Goal: Task Accomplishment & Management: Complete application form

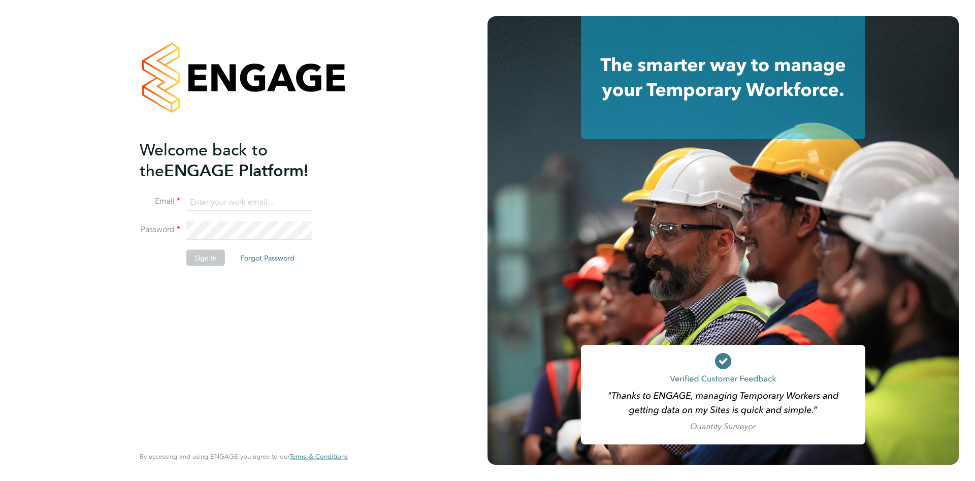
click at [213, 199] on input at bounding box center [248, 202] width 125 height 18
type input "edward.david@talk21.com"
click at [211, 256] on button "Sign In" at bounding box center [205, 258] width 39 height 16
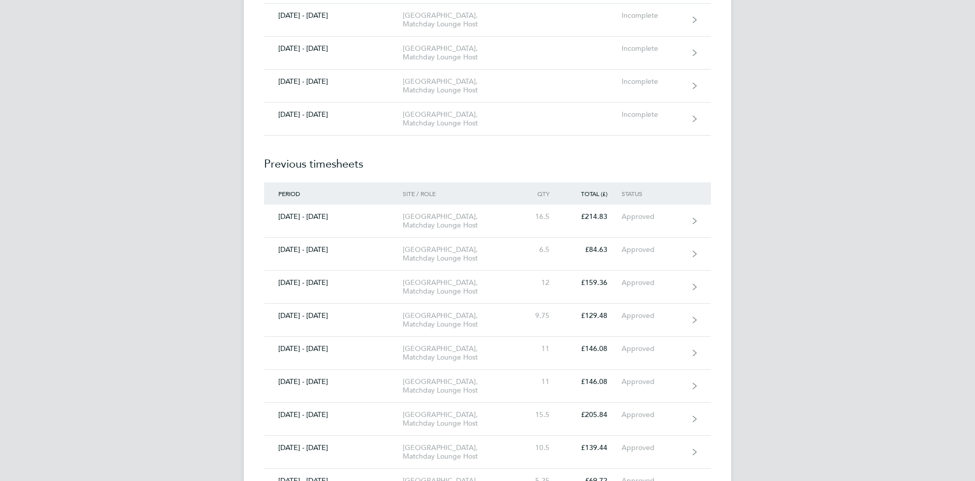
scroll to position [828, 0]
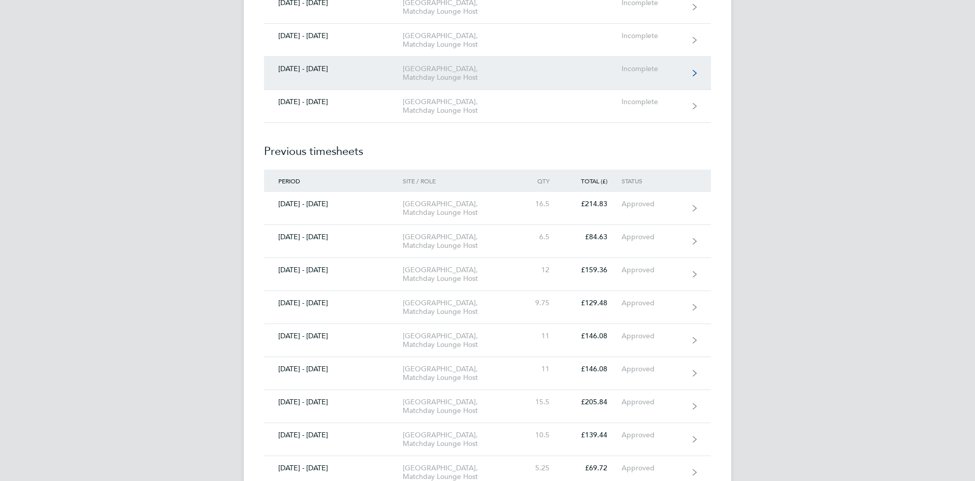
click at [463, 82] on div "[GEOGRAPHIC_DATA], Matchday Lounge Host" at bounding box center [461, 72] width 116 height 17
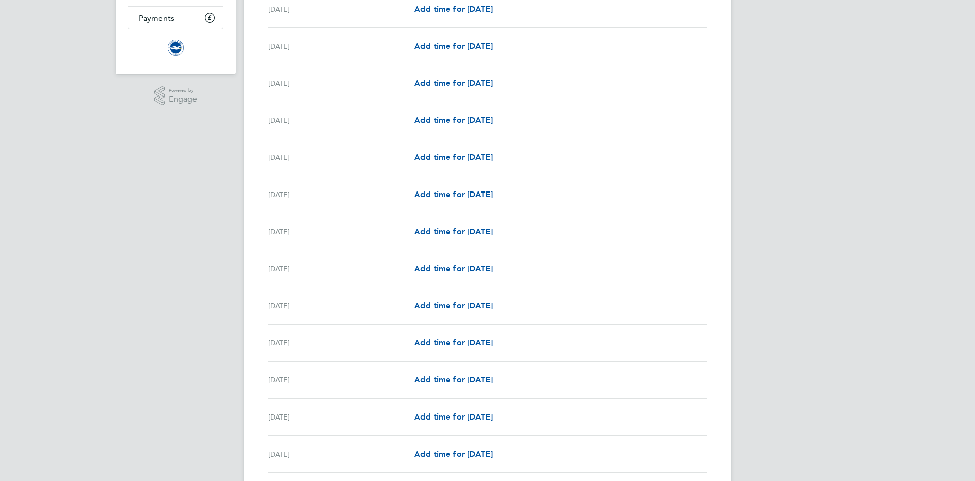
scroll to position [198, 0]
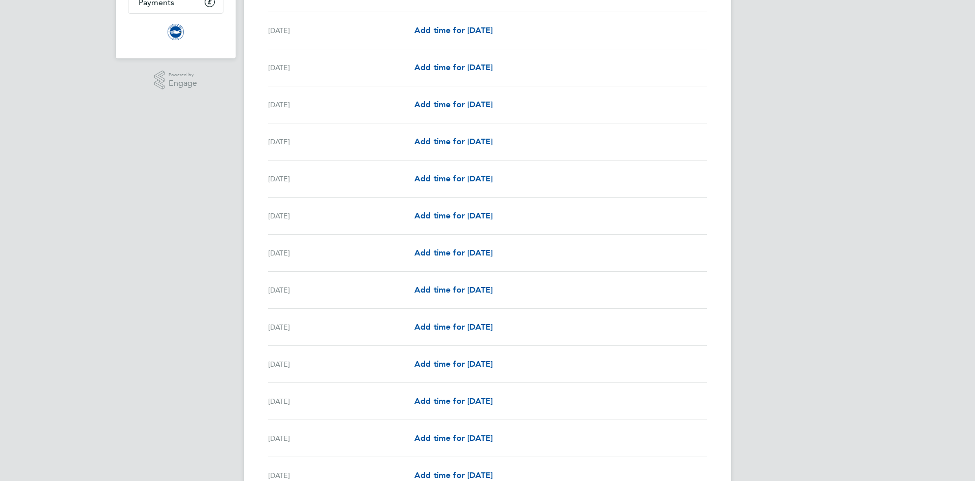
click at [623, 286] on div "Add time for [DATE] Add time for [DATE]" at bounding box center [560, 290] width 292 height 12
click at [492, 292] on span "Add time for [DATE]" at bounding box center [453, 290] width 78 height 10
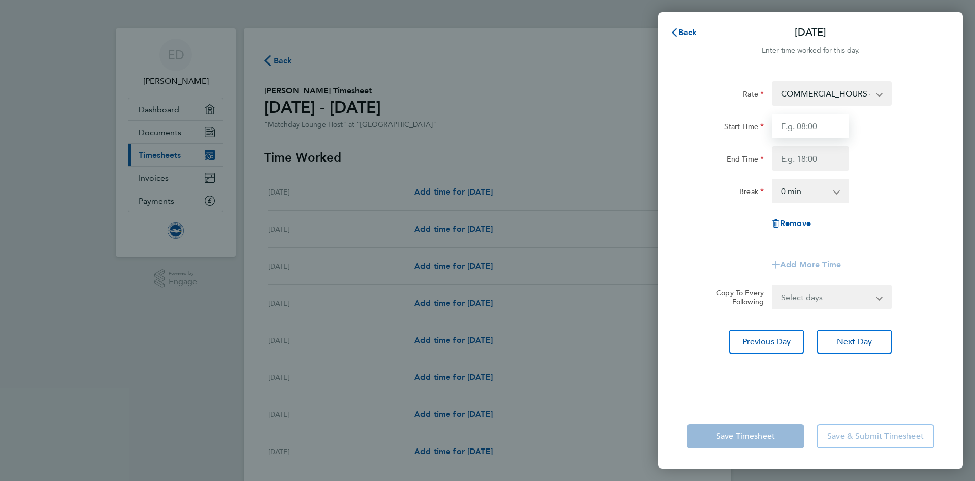
click at [780, 129] on input "Start Time" at bounding box center [810, 126] width 77 height 24
type input "14:00"
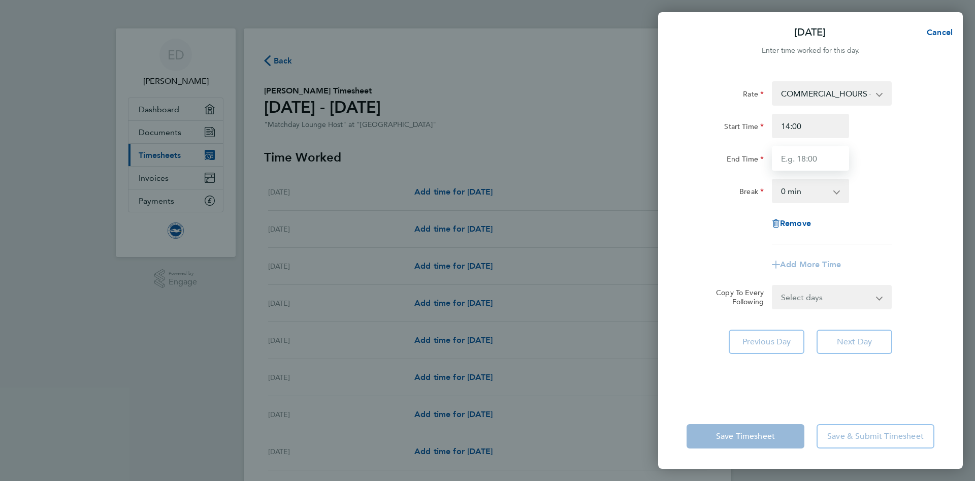
click at [787, 162] on input "End Time" at bounding box center [810, 158] width 77 height 24
type input "19:30"
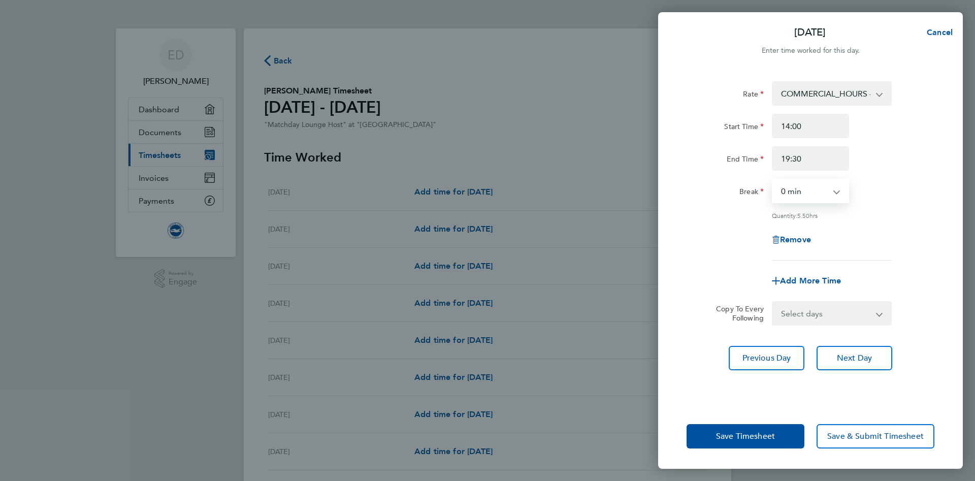
click at [773, 180] on select "0 min 15 min 30 min 45 min 60 min 75 min 90 min" at bounding box center [804, 191] width 63 height 22
drag, startPoint x: 791, startPoint y: 190, endPoint x: 756, endPoint y: 243, distance: 62.9
click at [756, 243] on div "Remove" at bounding box center [810, 239] width 256 height 24
click at [752, 434] on span "Save Timesheet" at bounding box center [745, 436] width 59 height 10
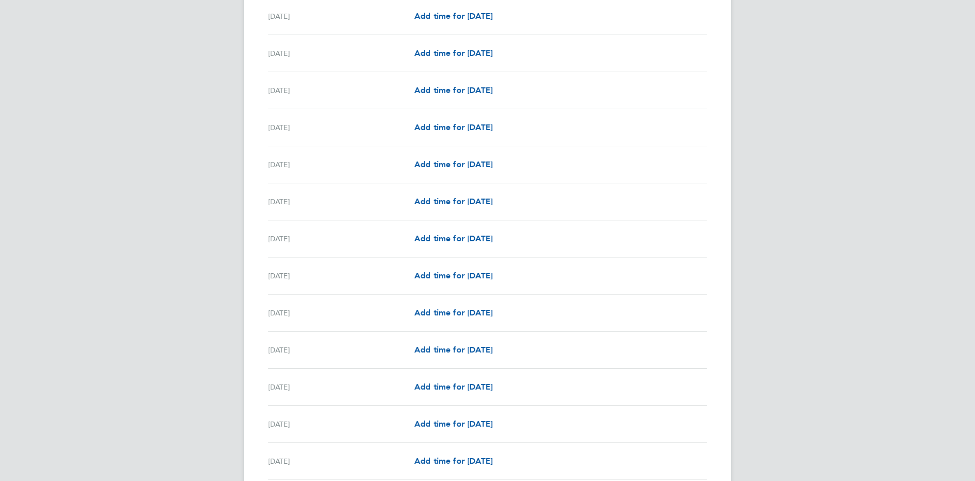
scroll to position [699, 0]
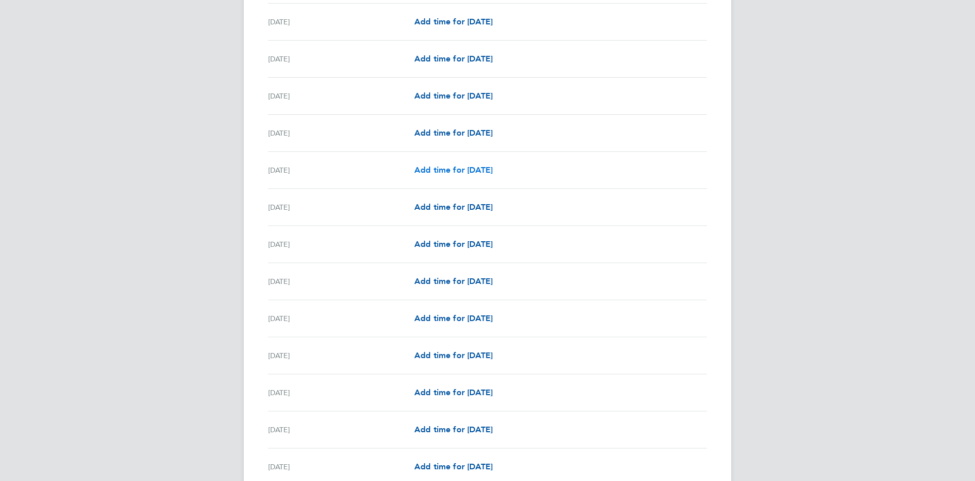
click at [474, 171] on span "Add time for [DATE]" at bounding box center [453, 170] width 78 height 10
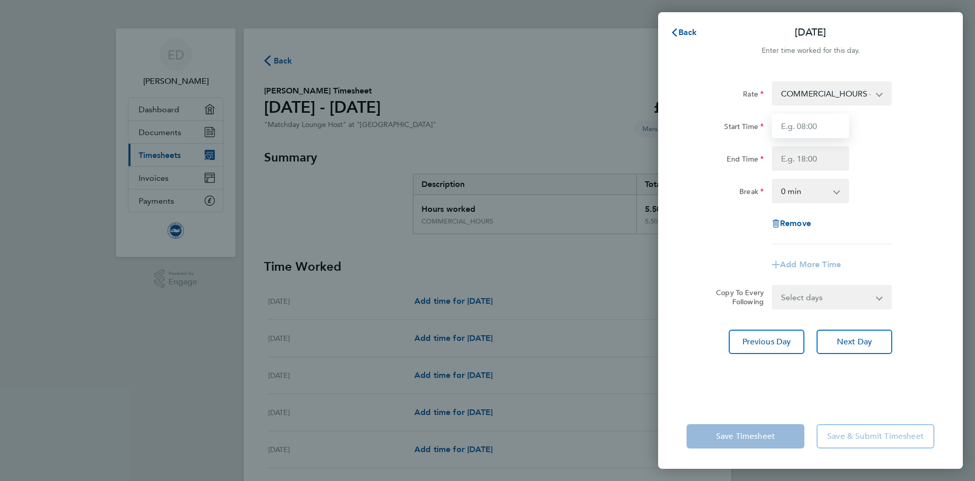
click at [787, 118] on input "Start Time" at bounding box center [810, 126] width 77 height 24
type input "12:00"
click at [782, 161] on input "End Time" at bounding box center [810, 158] width 77 height 24
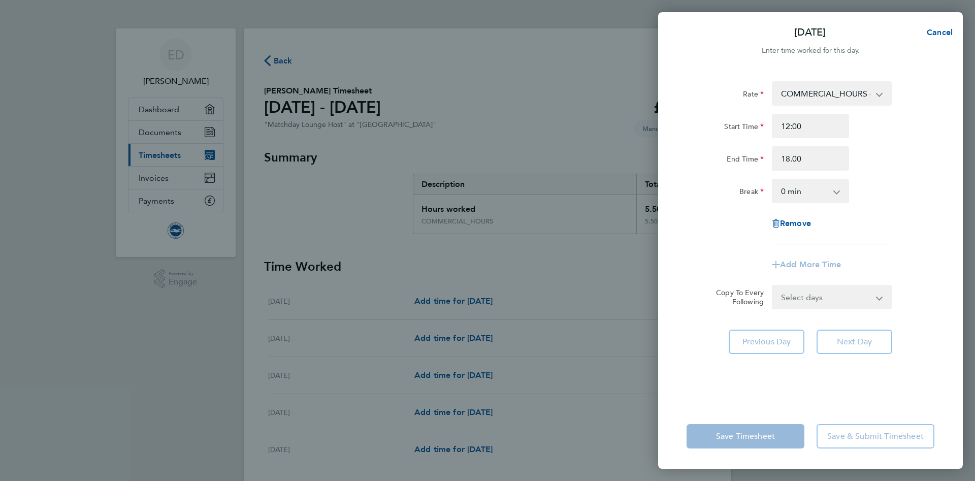
type input "18:00"
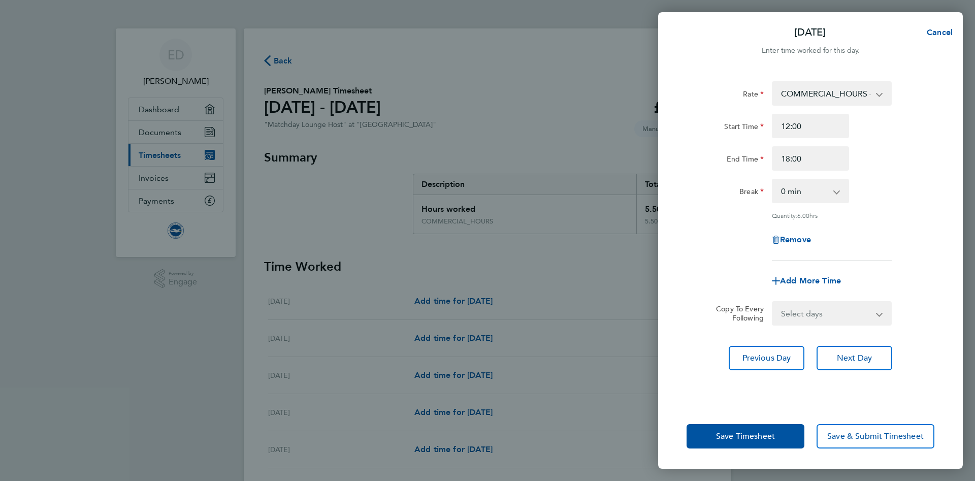
click at [895, 198] on div "Break 0 min 15 min 30 min 45 min 60 min 75 min 90 min" at bounding box center [810, 191] width 256 height 24
click at [739, 433] on span "Save Timesheet" at bounding box center [745, 436] width 59 height 10
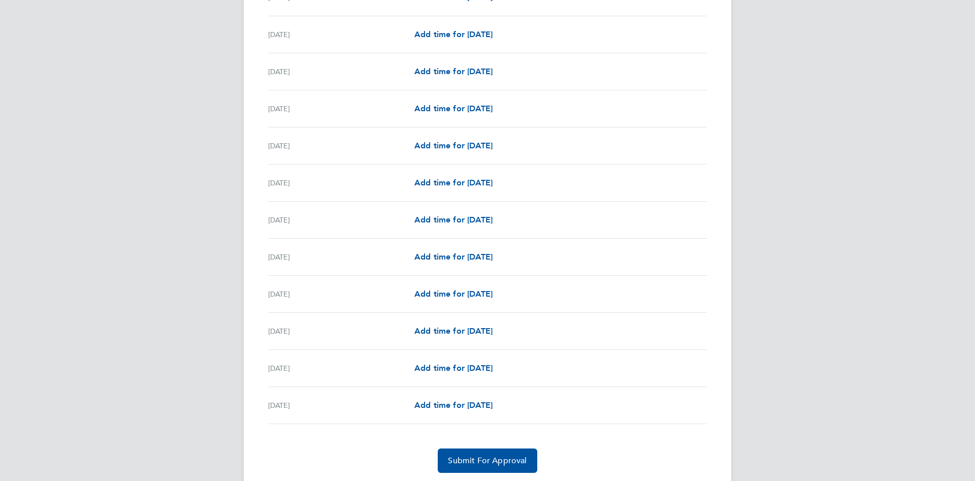
scroll to position [1036, 0]
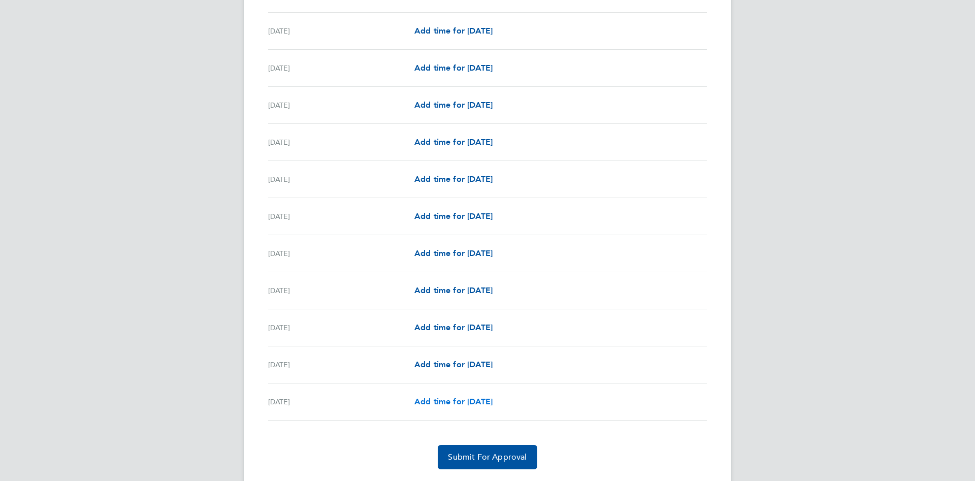
click at [450, 403] on span "Add time for [DATE]" at bounding box center [453, 401] width 78 height 10
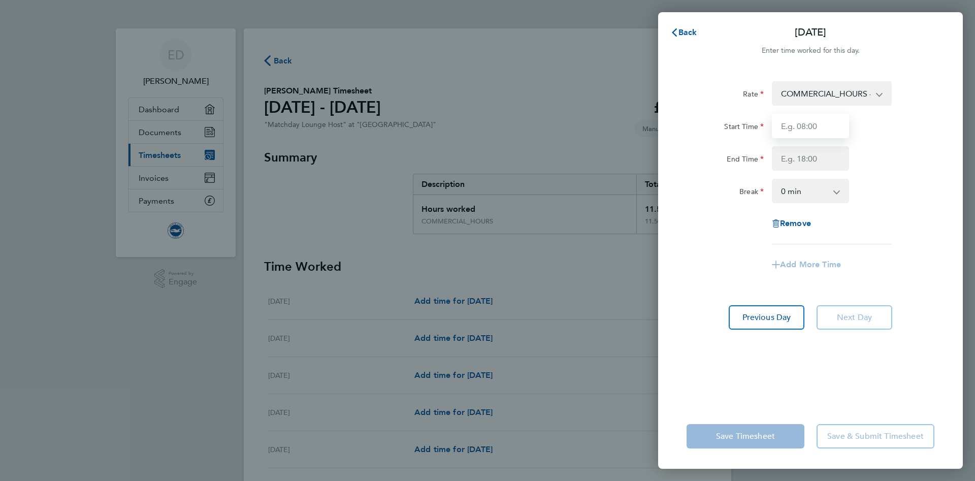
click at [785, 127] on input "Start Time" at bounding box center [810, 126] width 77 height 24
type input "11:00"
click at [780, 158] on input "End Time" at bounding box center [810, 158] width 77 height 24
type input "17:00"
click at [695, 250] on app-timesheet-line-form-group "Rate COMMERCIAL_HOURS - 20.01 Start Time 11:00 End Time 17:00 Break 0 min 15 mi…" at bounding box center [810, 178] width 248 height 195
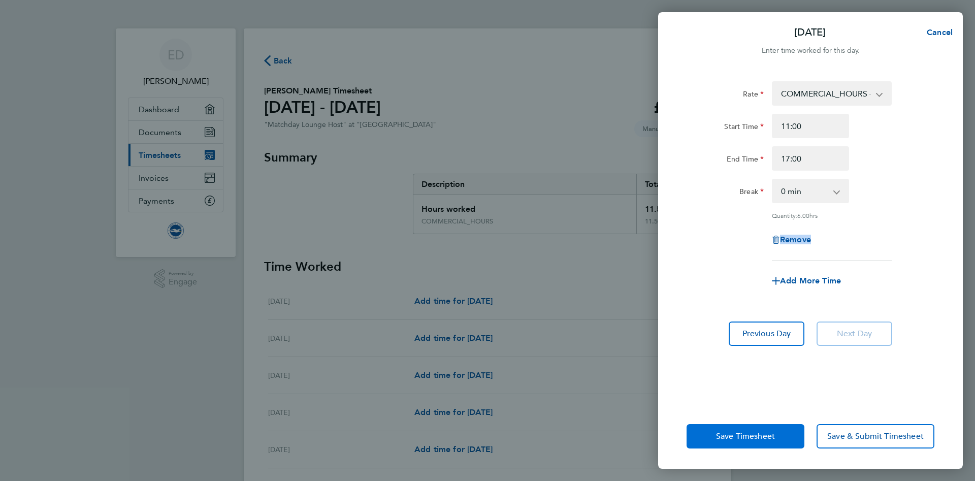
click at [753, 432] on span "Save Timesheet" at bounding box center [745, 436] width 59 height 10
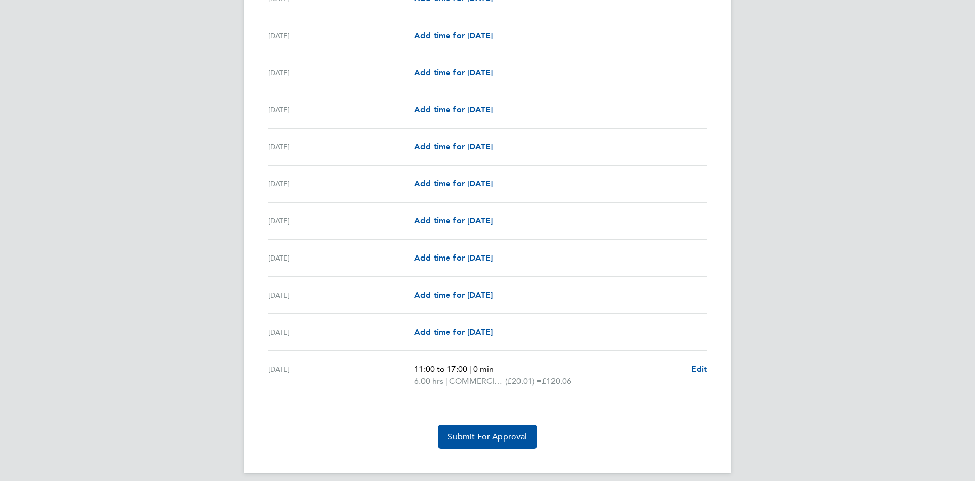
scroll to position [1077, 0]
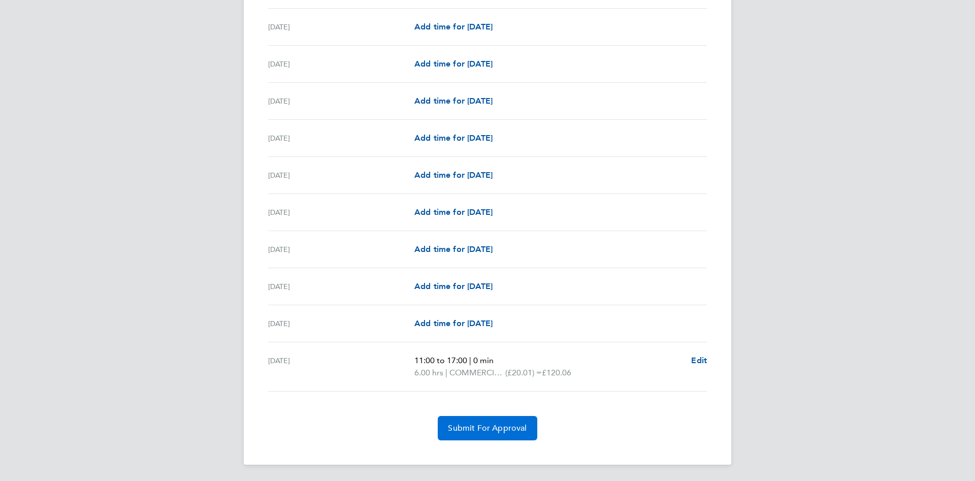
click at [489, 427] on span "Submit For Approval" at bounding box center [487, 428] width 79 height 10
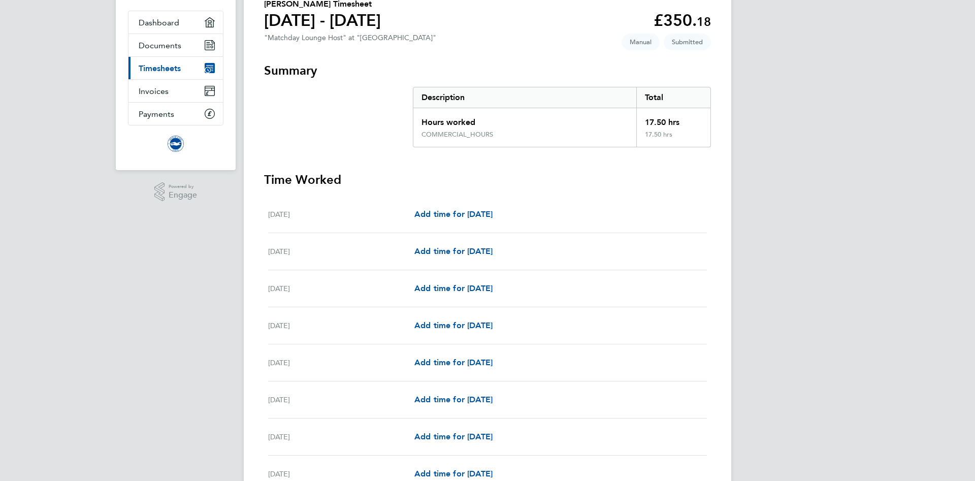
scroll to position [0, 0]
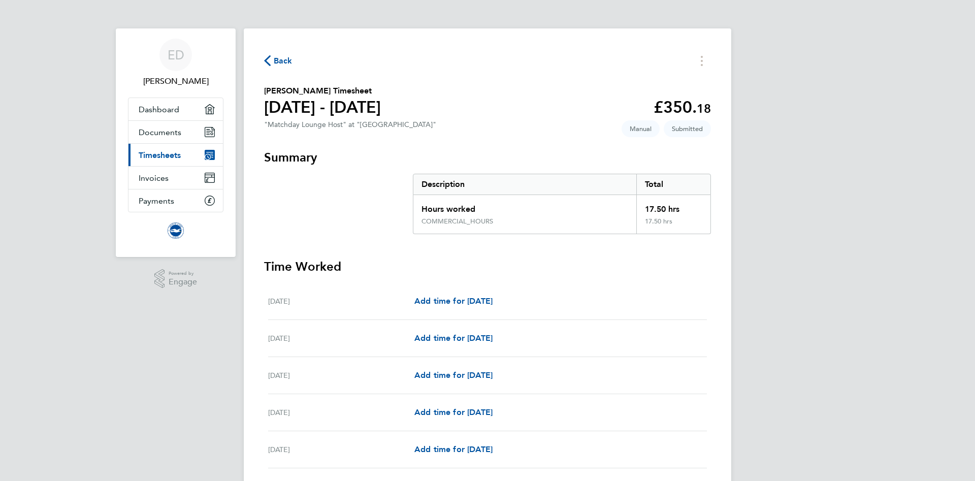
click at [698, 124] on span "Submitted" at bounding box center [686, 128] width 47 height 17
